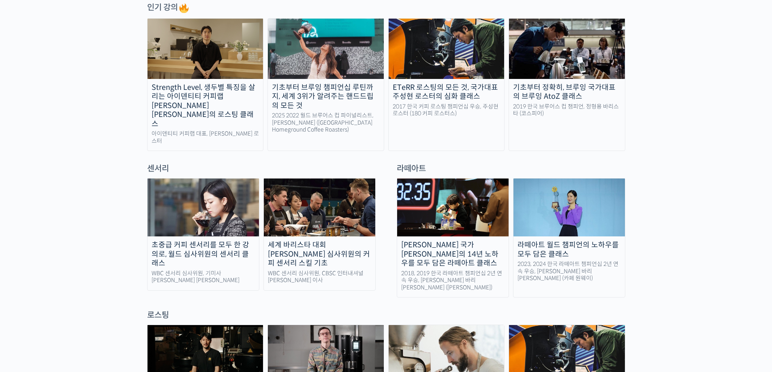
scroll to position [243, 0]
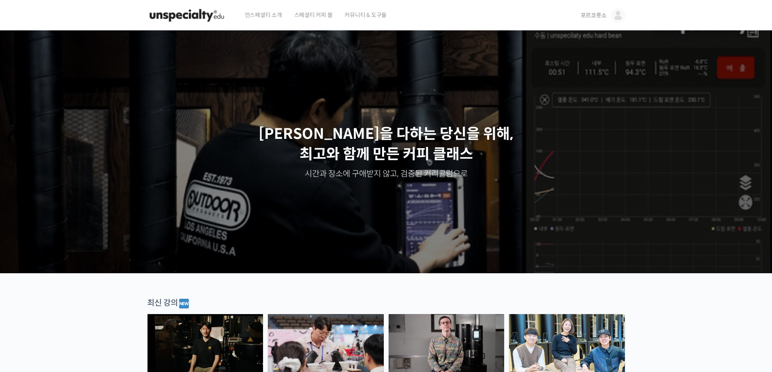
click at [600, 22] on link "포르코롯소" at bounding box center [603, 15] width 45 height 31
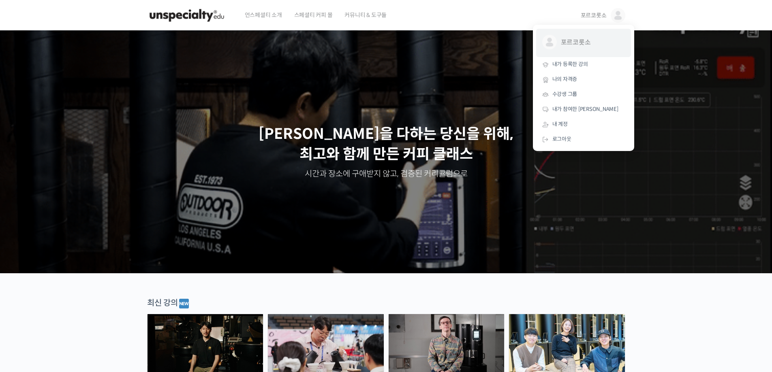
click at [591, 48] on span "포르코롯소" at bounding box center [591, 42] width 60 height 15
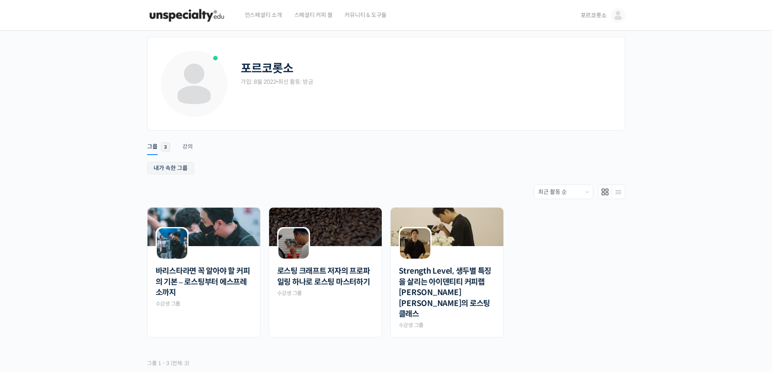
scroll to position [71, 0]
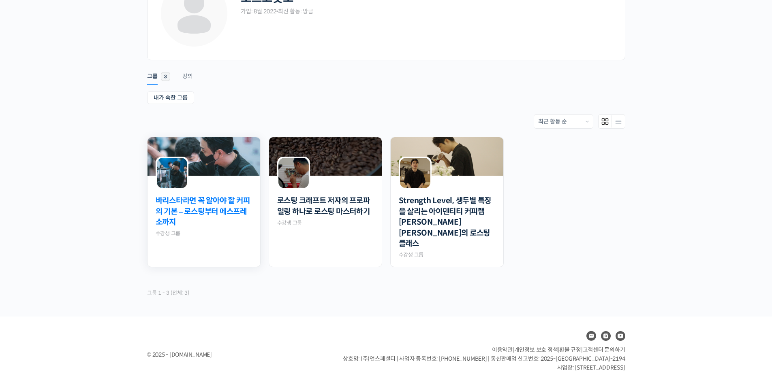
click at [209, 199] on link "바리스타라면 꼭 알아야 할 커피의 기본 – 로스팅부터 에스프레소까지" at bounding box center [204, 212] width 96 height 32
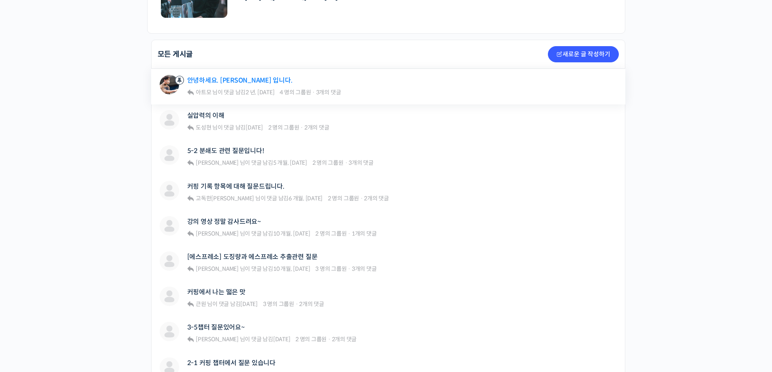
click at [204, 81] on link "안녕하세요. 방현영 입니다." at bounding box center [239, 81] width 105 height 8
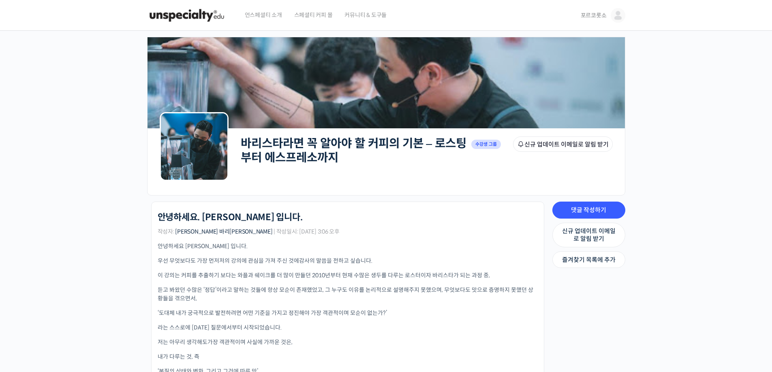
click at [402, 150] on link "바리스타라면 꼭 알아야 할 커피의 기본 – 로스팅부터 에스프레소까지" at bounding box center [354, 150] width 226 height 29
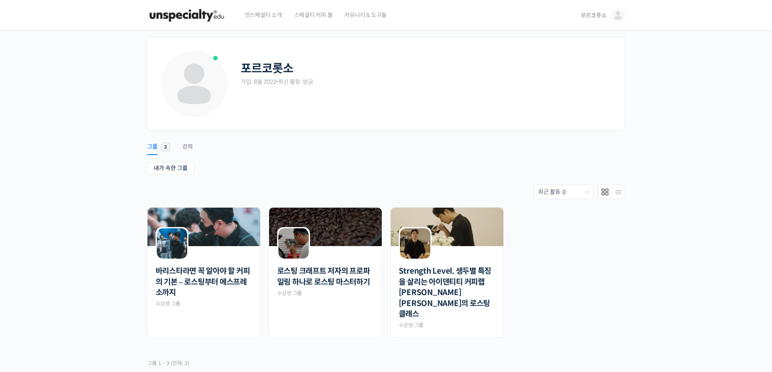
click at [166, 145] on span "3" at bounding box center [165, 147] width 9 height 9
click at [187, 150] on div "강의" at bounding box center [187, 149] width 11 height 12
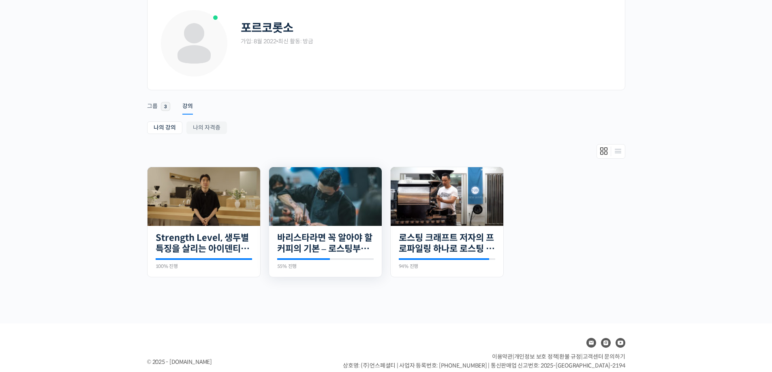
click at [310, 213] on img at bounding box center [325, 196] width 113 height 59
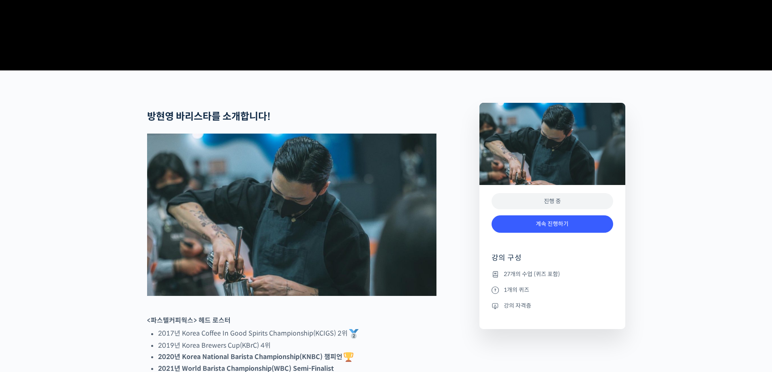
scroll to position [405, 0]
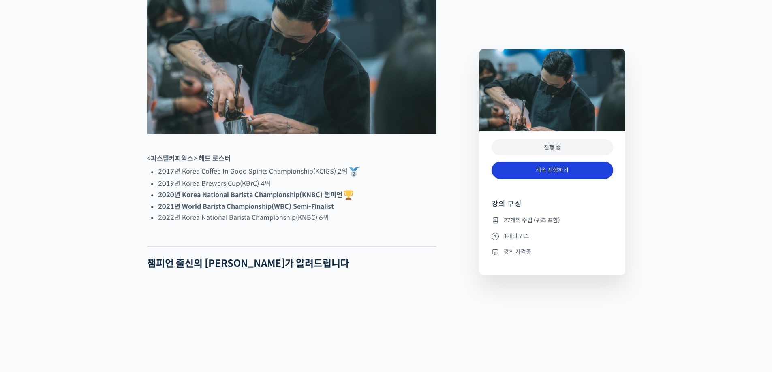
click at [550, 168] on link "계속 진행하기" at bounding box center [553, 170] width 122 height 17
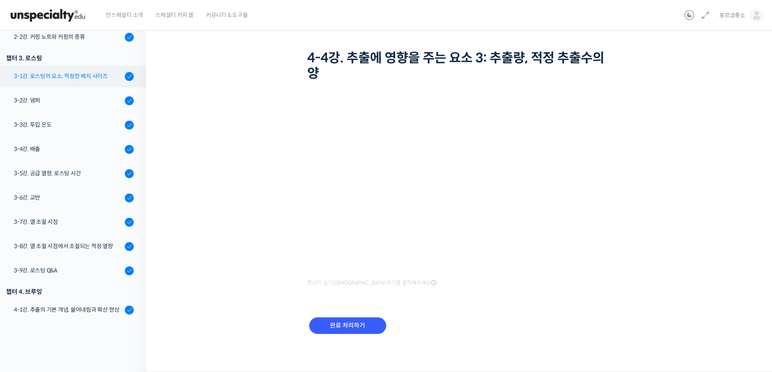
scroll to position [105, 0]
